Goal: Information Seeking & Learning: Check status

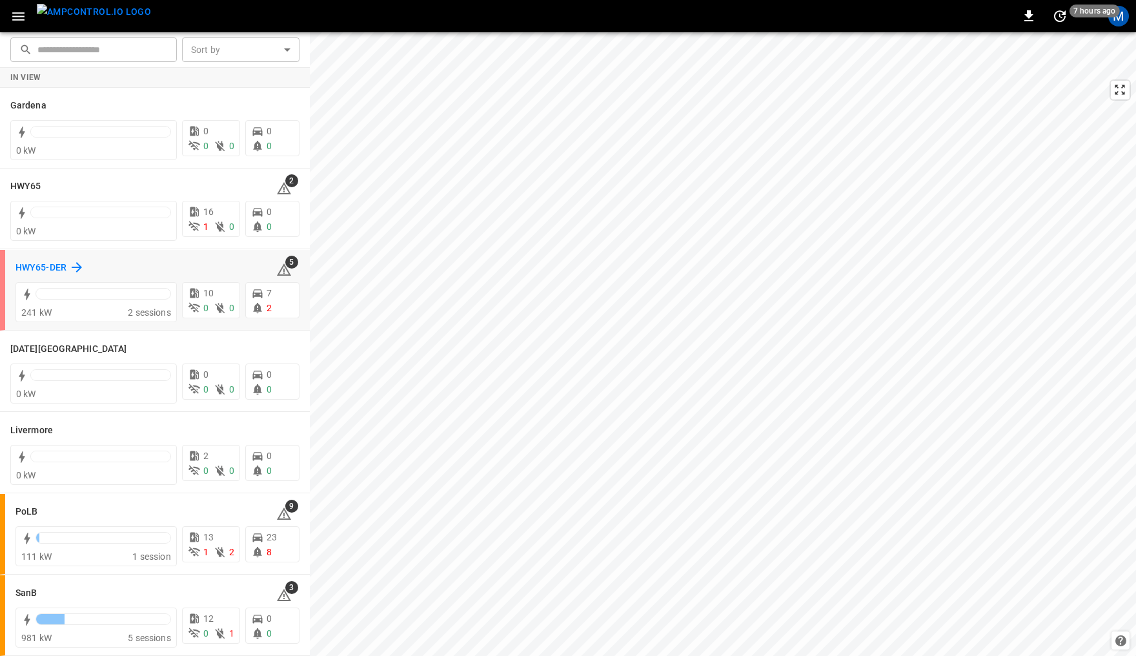
click at [36, 263] on h6 "HWY65-DER" at bounding box center [40, 268] width 51 height 14
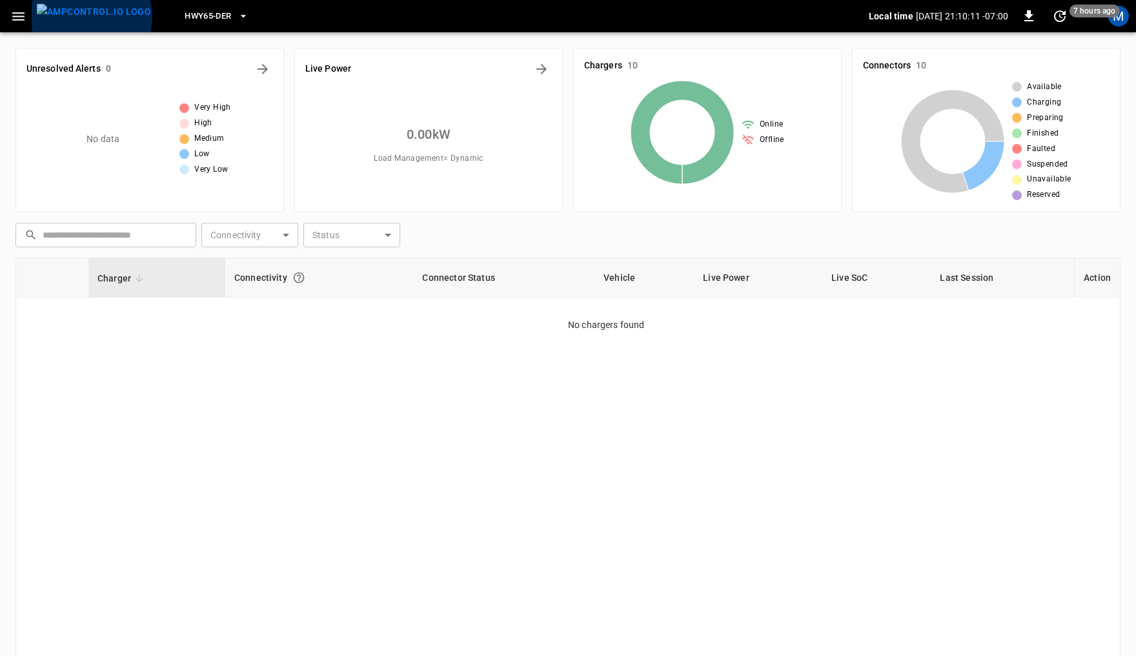
click at [90, 17] on img "menu" at bounding box center [94, 12] width 114 height 16
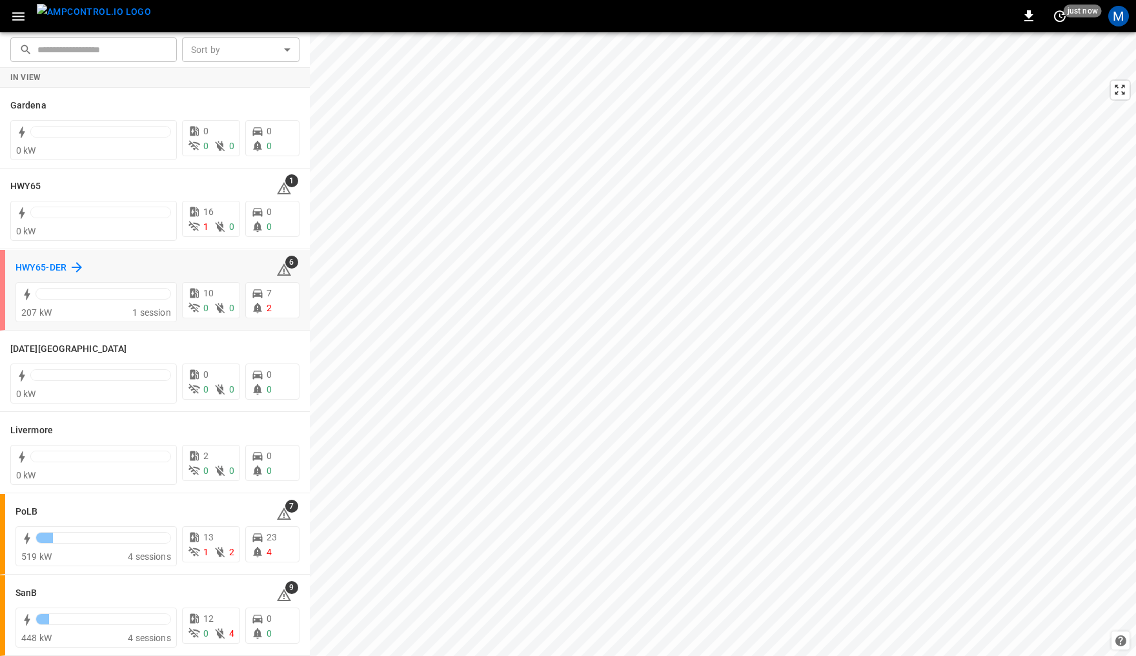
click at [36, 266] on h6 "HWY65-DER" at bounding box center [40, 268] width 51 height 14
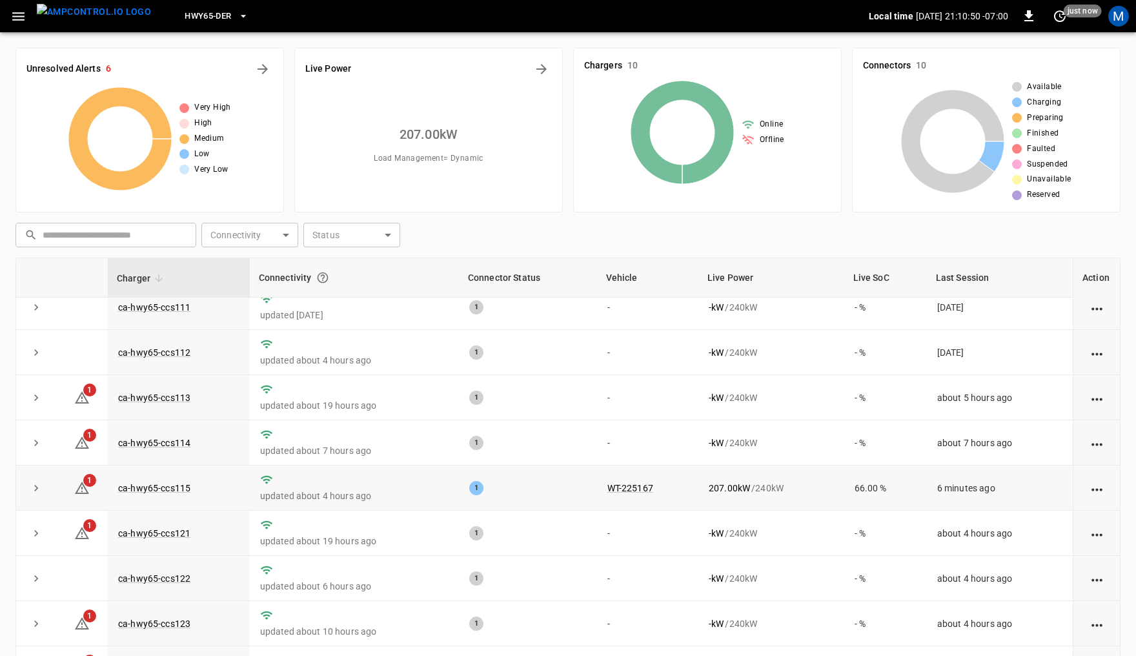
scroll to position [14, 0]
click at [158, 618] on link "ca-hwy65-ccs123" at bounding box center [154, 622] width 77 height 15
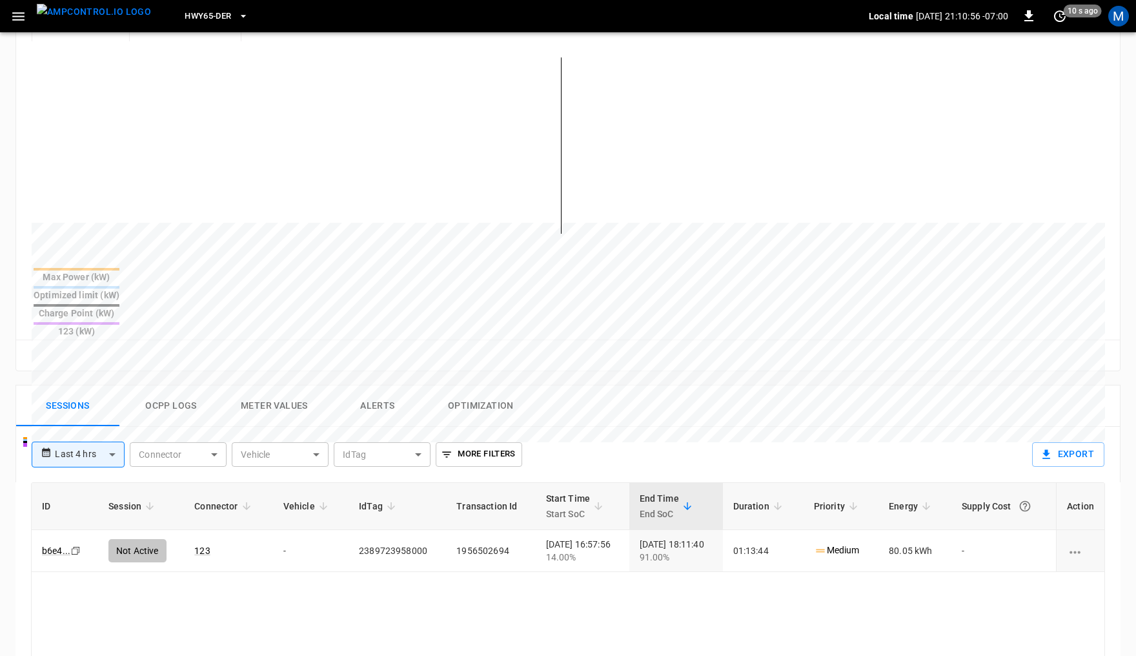
scroll to position [314, 0]
click at [88, 401] on body "**********" at bounding box center [568, 337] width 1136 height 1303
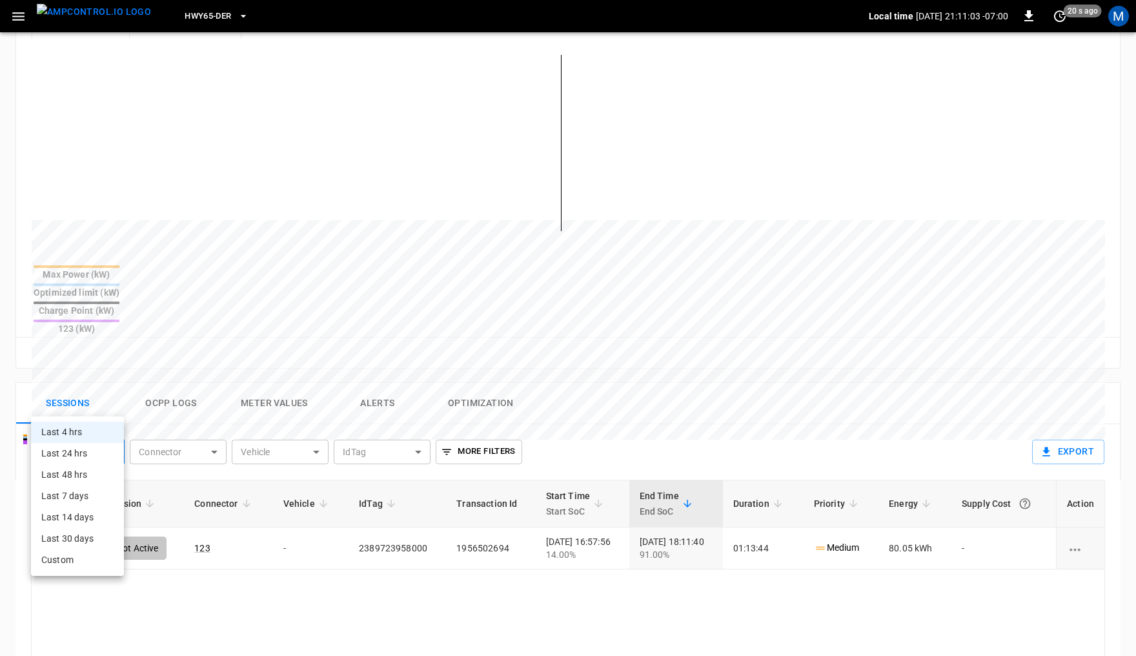
click at [216, 329] on div at bounding box center [568, 328] width 1136 height 656
click at [75, 543] on icon "Copy" at bounding box center [75, 548] width 10 height 10
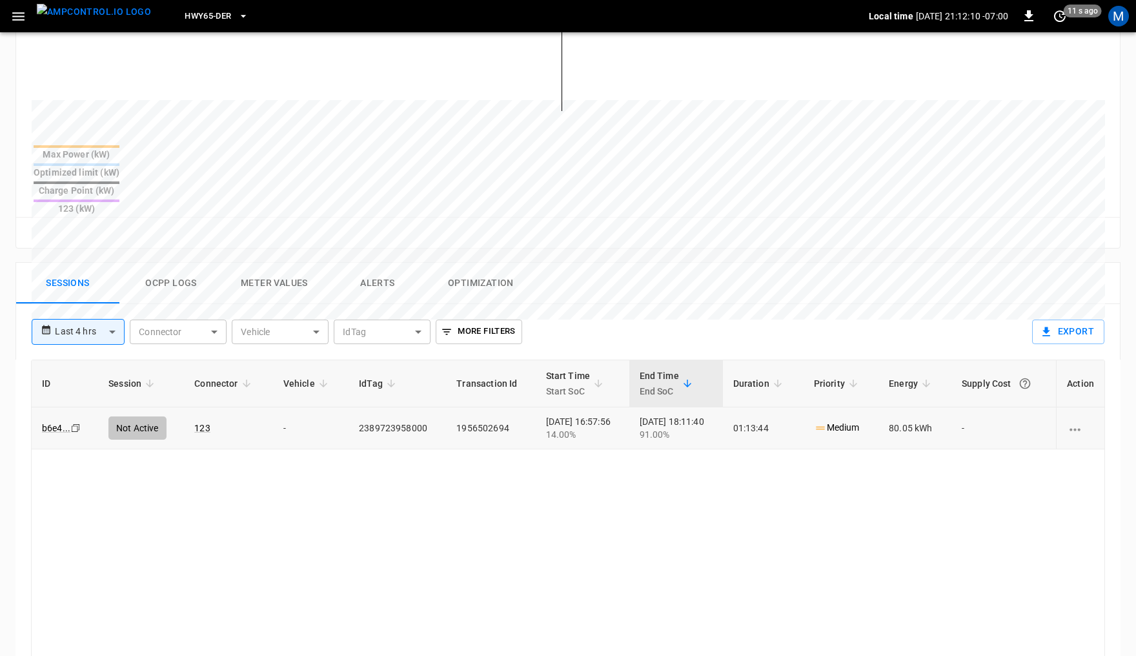
scroll to position [436, 0]
